Goal: Information Seeking & Learning: Learn about a topic

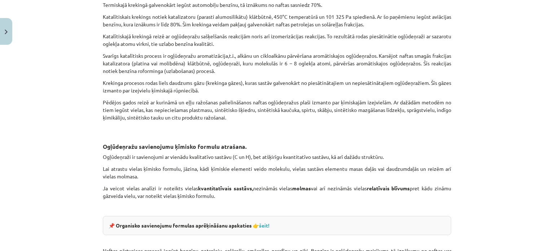
scroll to position [1027, 0]
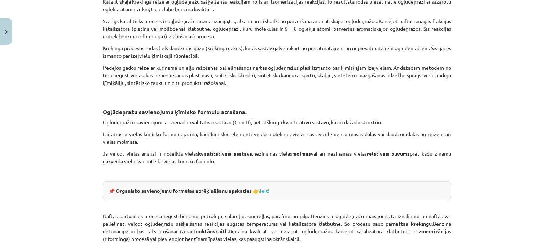
scroll to position [1062, 0]
drag, startPoint x: 104, startPoint y: 27, endPoint x: 260, endPoint y: 61, distance: 159.9
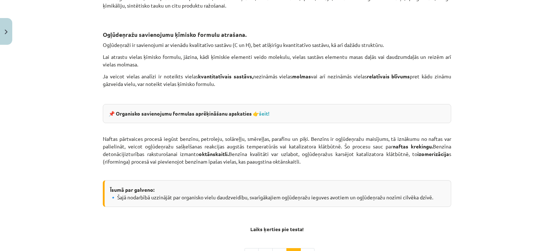
scroll to position [1139, 0]
click at [266, 111] on link "šeit!" at bounding box center [264, 112] width 10 height 6
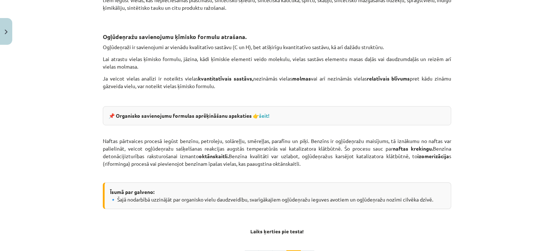
scroll to position [1231, 0]
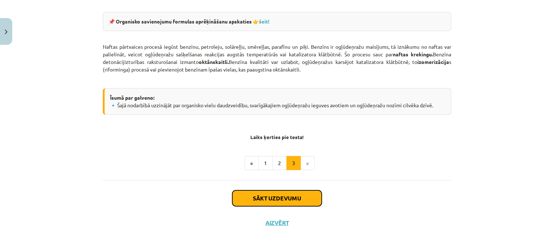
click at [275, 198] on button "Sākt uzdevumu" at bounding box center [277, 198] width 90 height 16
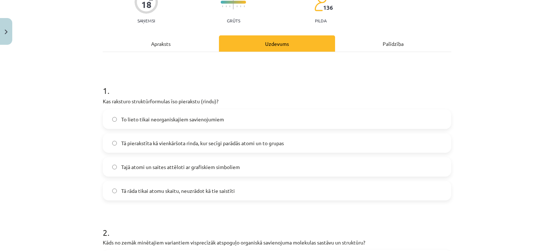
scroll to position [104, 0]
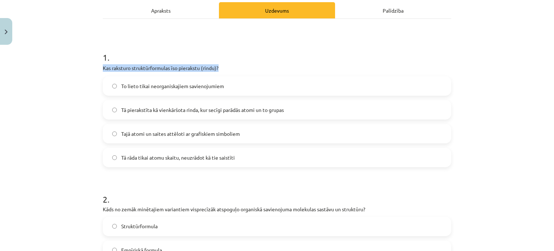
drag, startPoint x: 218, startPoint y: 64, endPoint x: 98, endPoint y: 68, distance: 119.9
copy p "Kas raksturo struktūrformulas īso pierakstu (rindu)?"
click at [236, 112] on span "Tā pierakstīta kā vienkāršota rinda, kur secīgi parādās atomi un to grupas" at bounding box center [202, 110] width 163 height 8
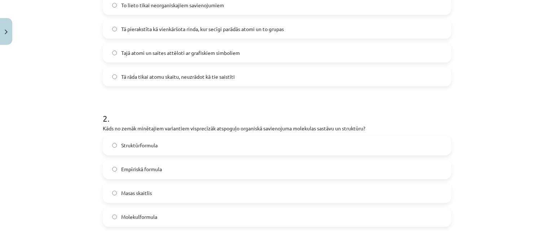
scroll to position [184, 0]
click at [248, 56] on label "Tajā atomi un saites attēloti ar grafiskiem simboliem" at bounding box center [277, 53] width 347 height 18
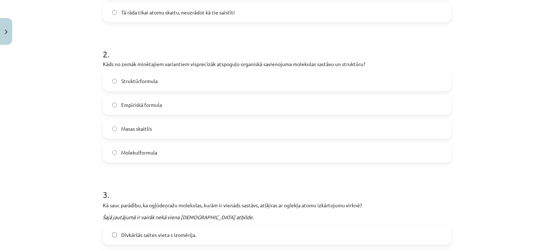
scroll to position [268, 0]
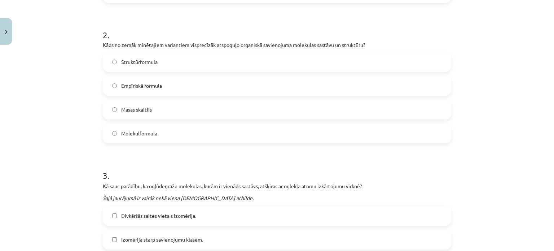
click at [261, 131] on label "Molekulformula" at bounding box center [277, 134] width 347 height 18
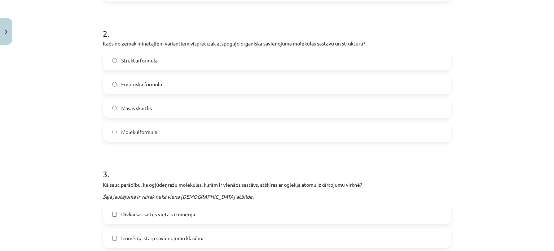
click at [264, 66] on label "Struktūrformula" at bounding box center [277, 61] width 347 height 18
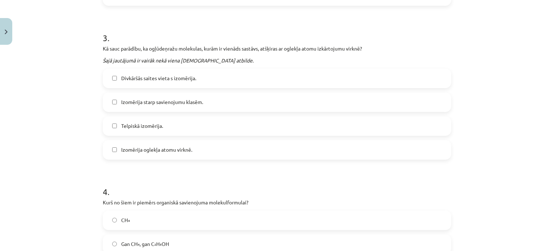
scroll to position [406, 0]
click at [227, 105] on label "Izomērija starp savienojumu klasēm." at bounding box center [277, 101] width 347 height 18
click at [208, 126] on label "Telpiskā izomērija." at bounding box center [277, 125] width 347 height 18
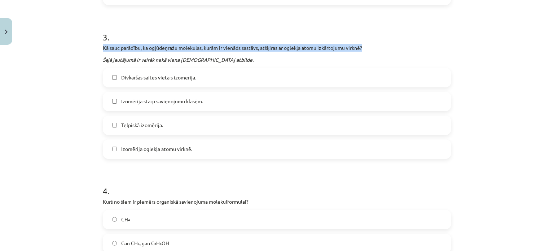
drag, startPoint x: 367, startPoint y: 50, endPoint x: 100, endPoint y: 49, distance: 267.5
click at [103, 49] on p "Kā sauc parādību, ka ogļūdeņražu molekulas, kurām ir vienāds sastāvs, atšķiras …" at bounding box center [277, 48] width 349 height 8
copy p "Kā sauc parādību, ka ogļūdeņražu molekulas, kurām ir vienāds sastāvs, atšķiras …"
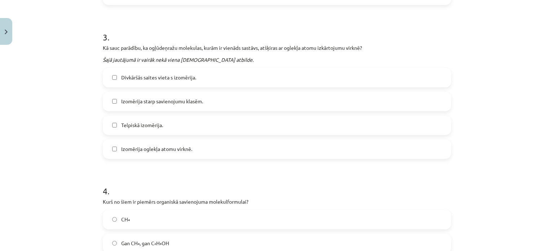
click at [253, 150] on label "Izomērija oglekļa atomu virknē." at bounding box center [277, 149] width 347 height 18
click at [252, 129] on label "Telpiskā izomērija." at bounding box center [277, 125] width 347 height 18
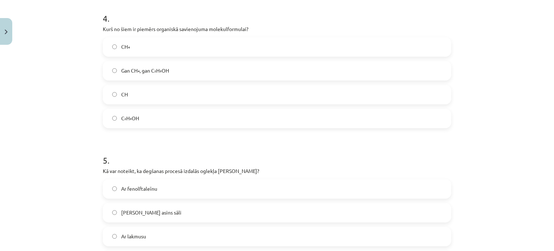
scroll to position [582, 0]
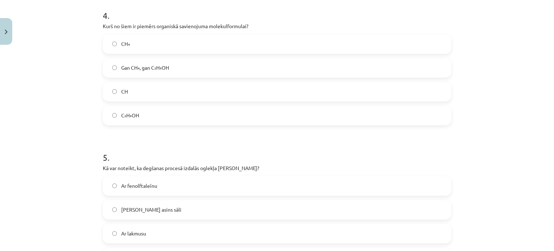
click at [220, 47] on label "CH₄" at bounding box center [277, 44] width 347 height 18
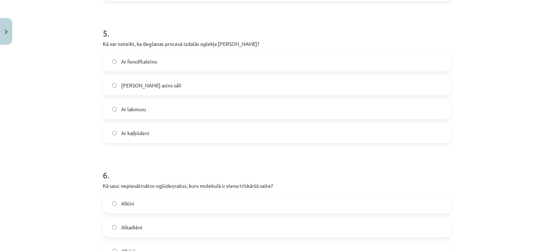
scroll to position [710, 0]
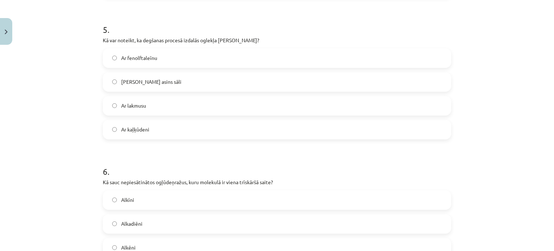
click at [209, 53] on label "Ar fenolftaleīnu" at bounding box center [277, 58] width 347 height 18
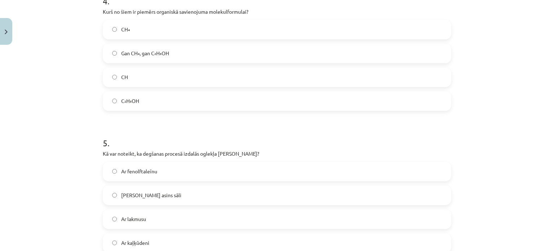
scroll to position [591, 0]
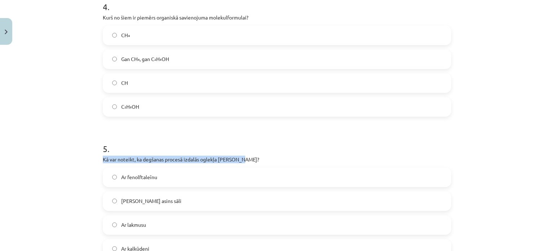
drag, startPoint x: 248, startPoint y: 161, endPoint x: 97, endPoint y: 160, distance: 150.9
click at [99, 160] on div "18 XP Saņemsi Grūts 136 pilda Apraksts Uzdevums Palīdzība 1 . Kas raksturo stru…" at bounding box center [277, 103] width 357 height 1292
copy p "Kā var noteikt, ka degšanas procesā izdalās oglekļa [PERSON_NAME]?"
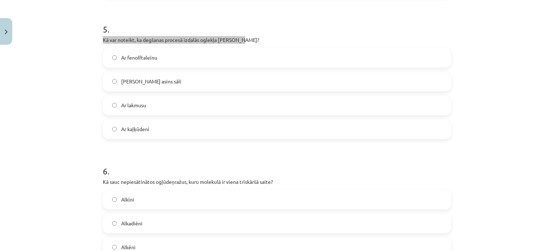
scroll to position [713, 0]
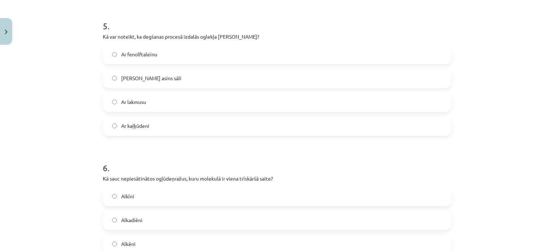
click at [266, 129] on label "Ar kaļķūdeni" at bounding box center [277, 126] width 347 height 18
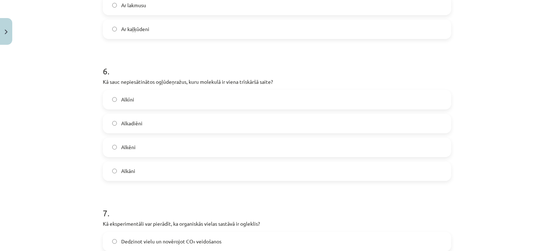
scroll to position [826, 0]
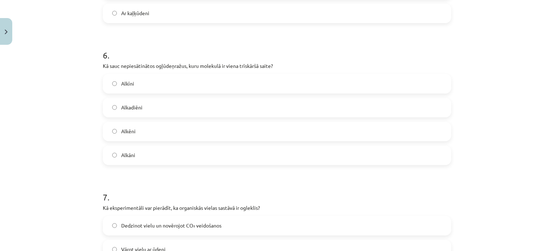
click at [188, 85] on label "Alkīni" at bounding box center [277, 84] width 347 height 18
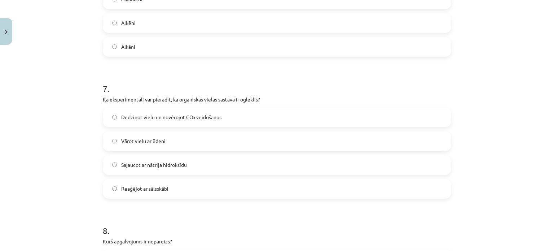
scroll to position [935, 0]
drag, startPoint x: 262, startPoint y: 96, endPoint x: 100, endPoint y: 99, distance: 162.1
click at [103, 99] on p "Kā eksperimentāli var pierādīt, ka organiskās vielas sastāvā ir ogleklis?" at bounding box center [277, 99] width 349 height 8
copy p "Kā eksperimentāli var pierādīt, ka organiskās vielas sastāvā ir ogleklis?"
click at [304, 115] on label "Dedzinot vielu un novērojot CO₂ veidošanos" at bounding box center [277, 117] width 347 height 18
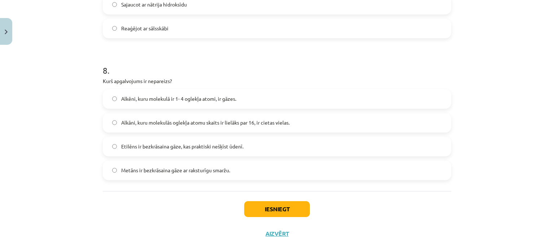
scroll to position [1096, 0]
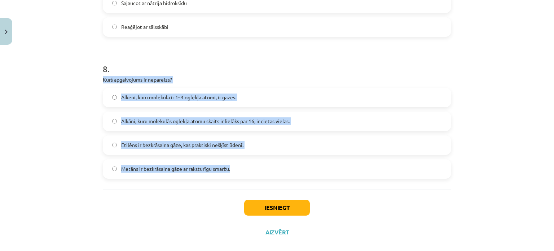
drag, startPoint x: 97, startPoint y: 79, endPoint x: 232, endPoint y: 170, distance: 162.4
copy div "Kurš apgalvojums ir nepareizs? Alkēni, kuru molekulā ir 1- 4 oglekļa atomi, ir …"
click at [290, 169] on label "Metāns ir bezkrāsaina gāze ar raksturīgu smaržu." at bounding box center [277, 169] width 347 height 18
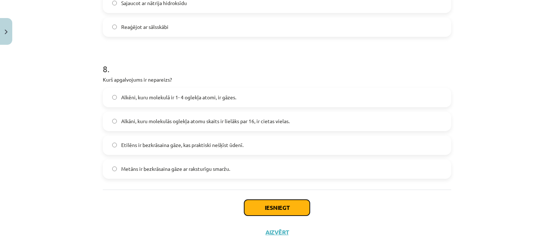
click at [290, 208] on button "Iesniegt" at bounding box center [277, 208] width 66 height 16
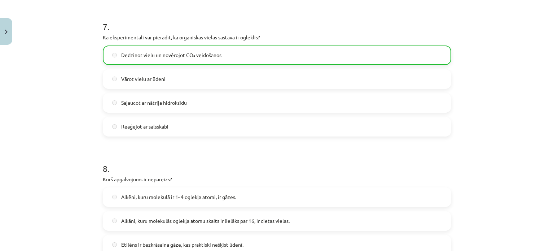
scroll to position [1130, 0]
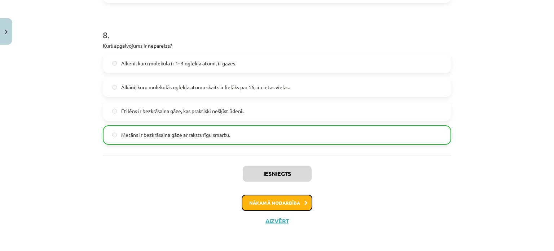
click at [280, 200] on button "Nākamā nodarbība" at bounding box center [277, 203] width 71 height 17
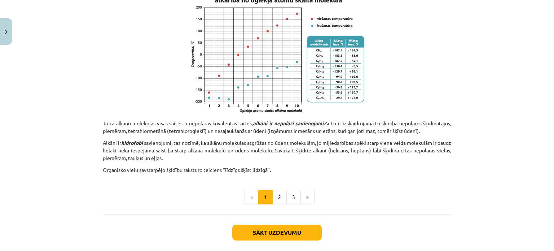
scroll to position [492, 0]
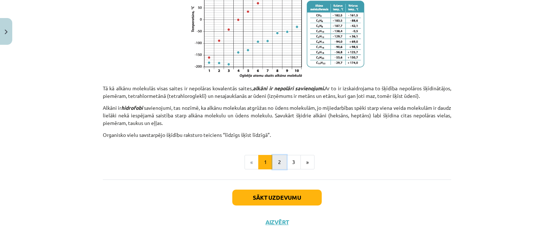
click at [279, 162] on button "2" at bounding box center [280, 162] width 14 height 14
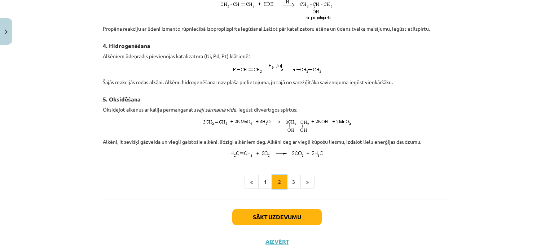
scroll to position [565, 0]
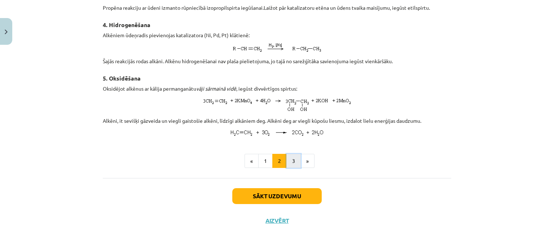
click at [292, 165] on button "3" at bounding box center [294, 161] width 14 height 14
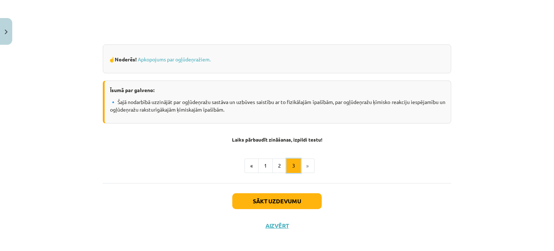
scroll to position [374, 0]
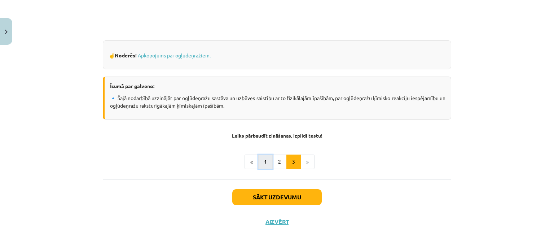
click at [265, 163] on button "1" at bounding box center [265, 161] width 14 height 14
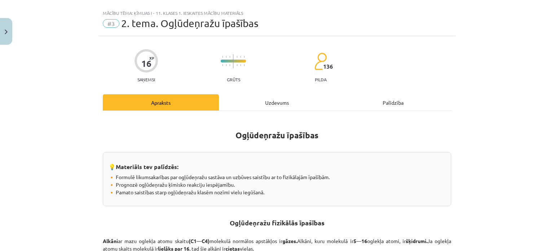
scroll to position [0, 0]
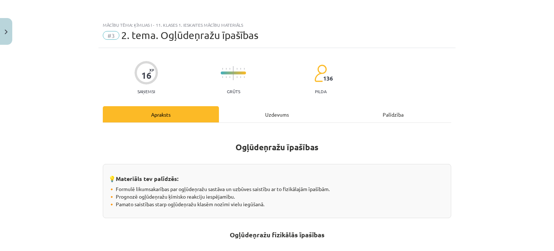
click at [181, 27] on div "Mācību tēma: Ķīmijas i - 11. klases 1. ieskaites mācību materiāls" at bounding box center [277, 24] width 349 height 5
click at [6, 30] on img "Close" at bounding box center [6, 32] width 3 height 5
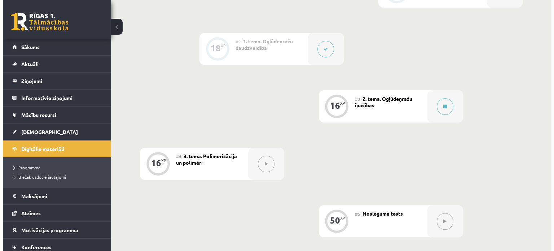
scroll to position [229, 0]
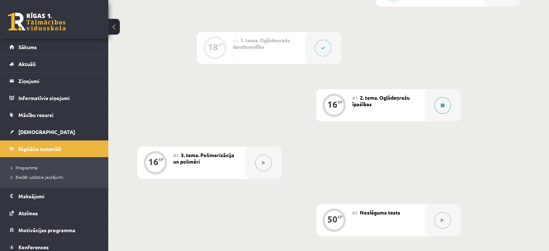
click at [443, 107] on button at bounding box center [442, 105] width 17 height 17
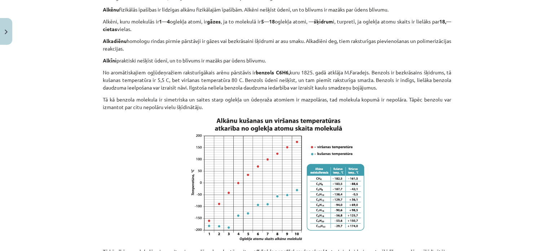
scroll to position [330, 0]
